Goal: Navigation & Orientation: Find specific page/section

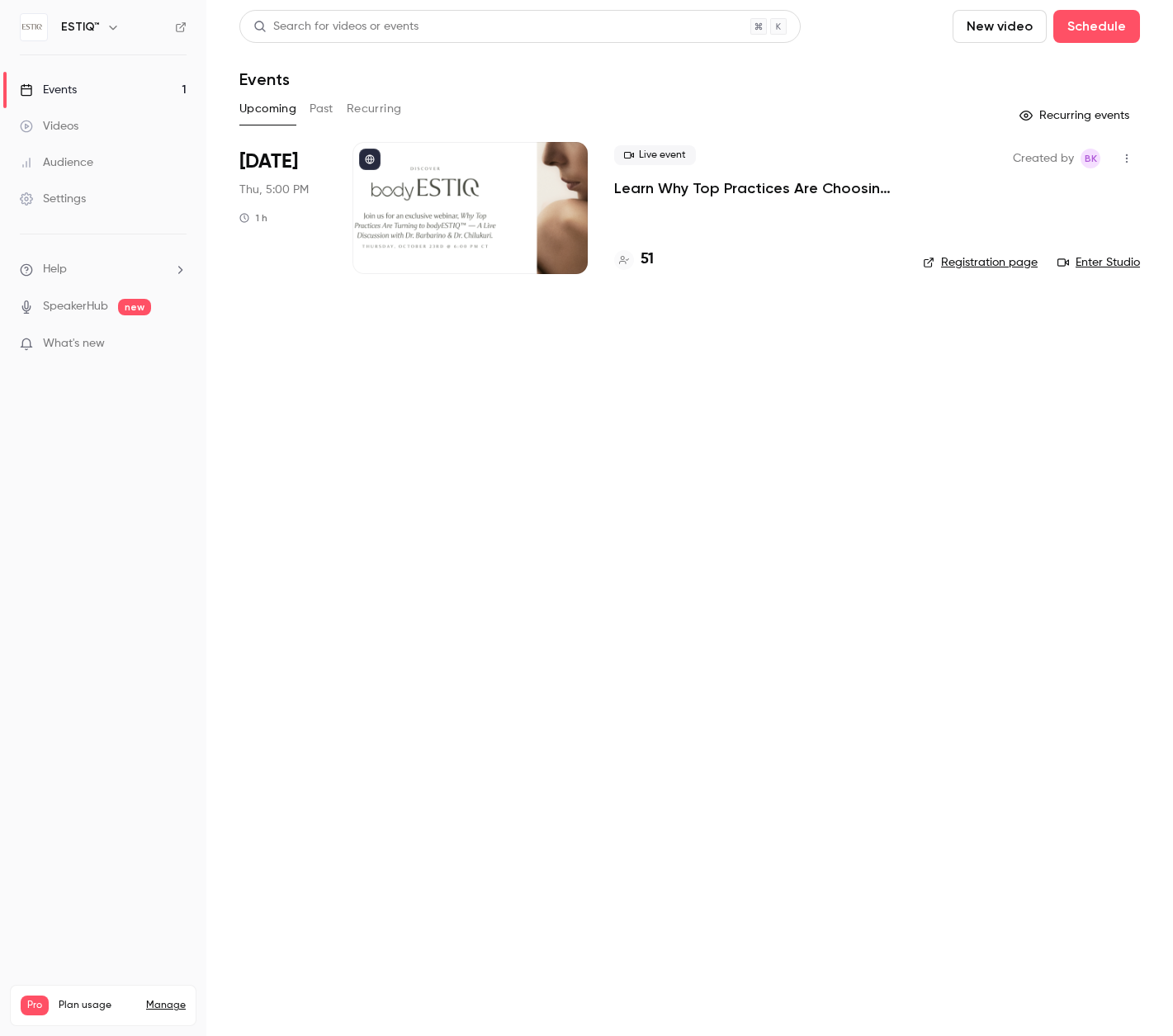
click at [74, 121] on div "Videos" at bounding box center [49, 126] width 59 height 16
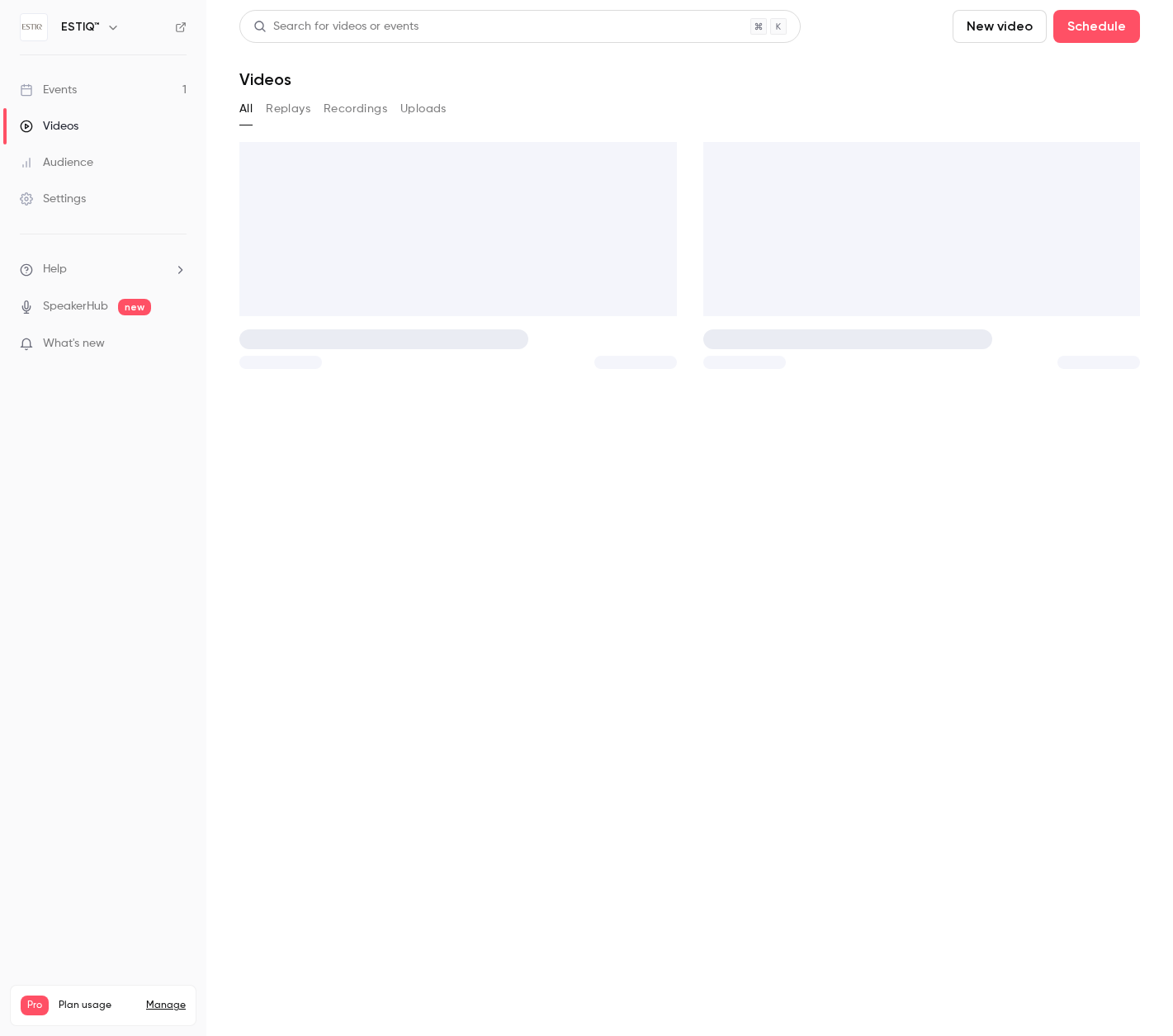
click at [71, 92] on div "Events" at bounding box center [48, 90] width 57 height 16
